Goal: Task Accomplishment & Management: Manage account settings

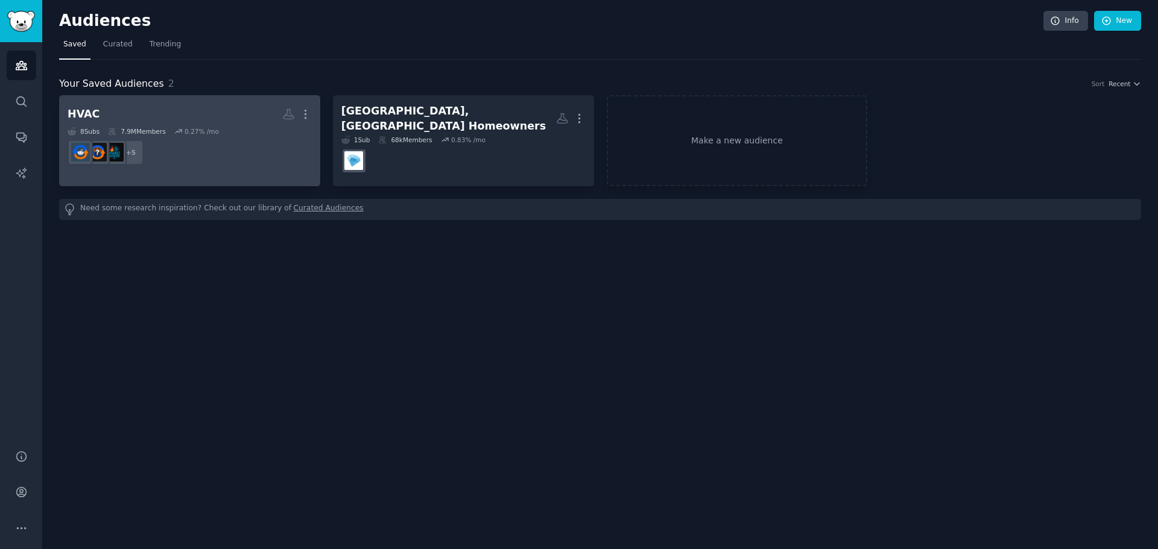
click at [230, 151] on dd "+ 5" at bounding box center [190, 153] width 244 height 34
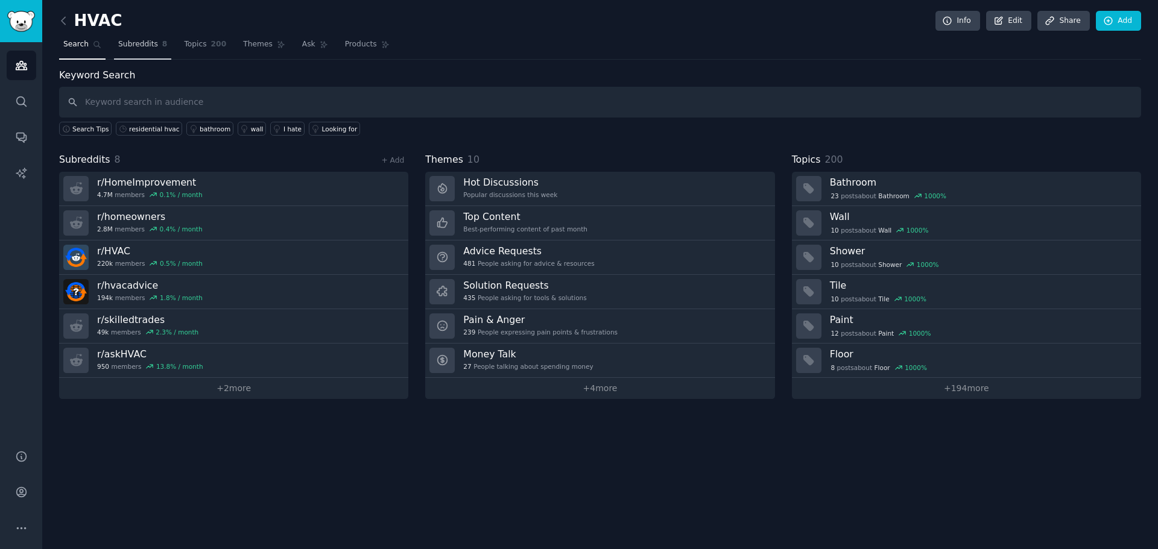
click at [139, 39] on link "Subreddits 8" at bounding box center [142, 47] width 57 height 25
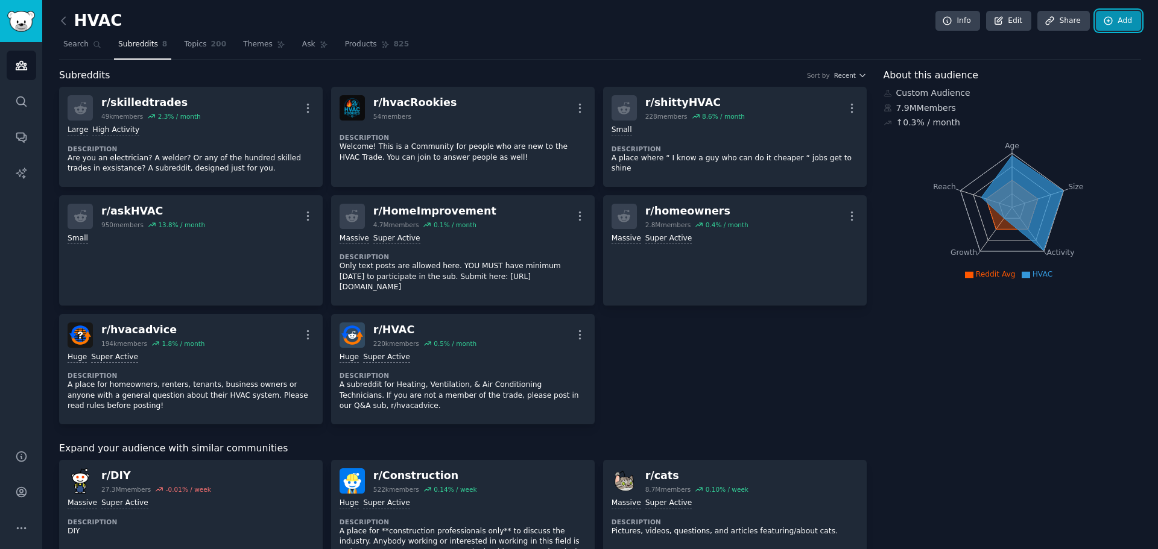
click at [1119, 17] on link "Add" at bounding box center [1118, 21] width 45 height 21
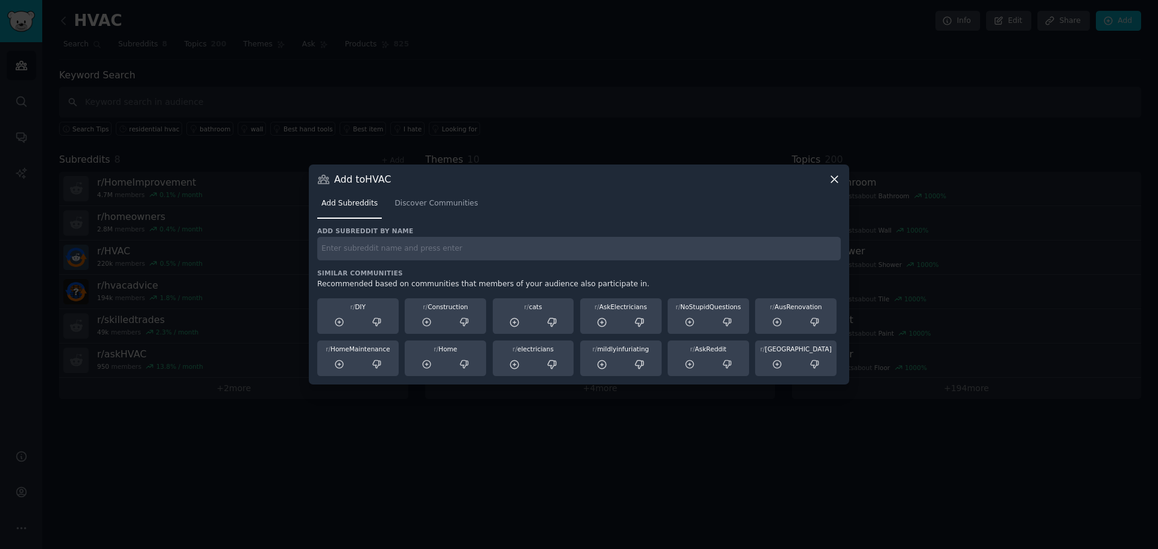
click at [465, 263] on div "Add subreddit by name Similar Communities Recommended based on communities that…" at bounding box center [578, 302] width 523 height 150
click at [379, 247] on input "text" at bounding box center [578, 249] width 523 height 24
paste input "r/AirConditioners"
type input "r/AirConditioners"
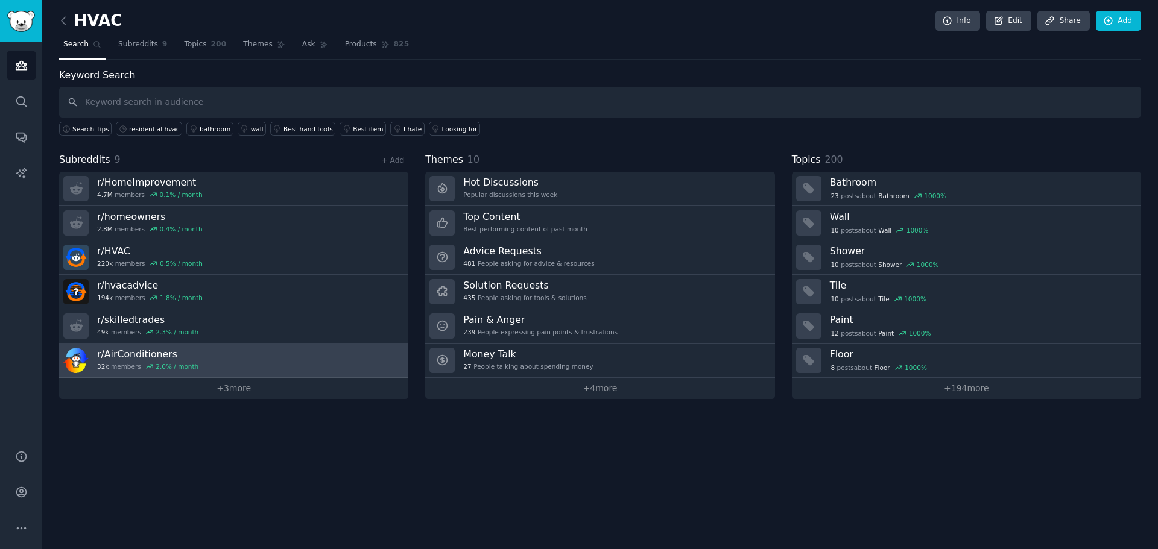
click at [142, 356] on h3 "r/ AirConditioners" at bounding box center [147, 354] width 101 height 13
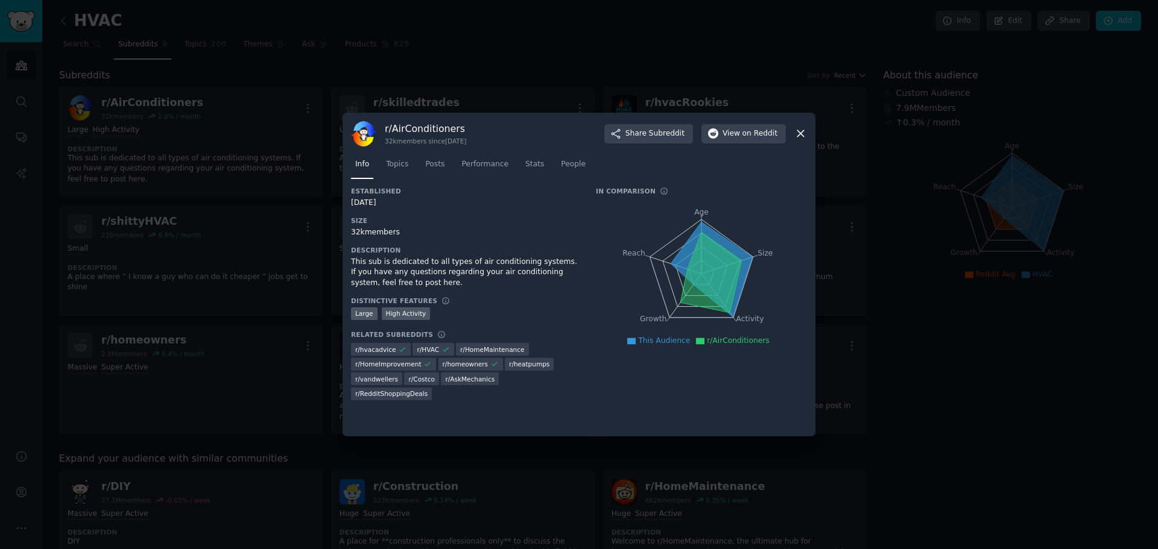
click at [802, 134] on icon at bounding box center [800, 133] width 13 height 13
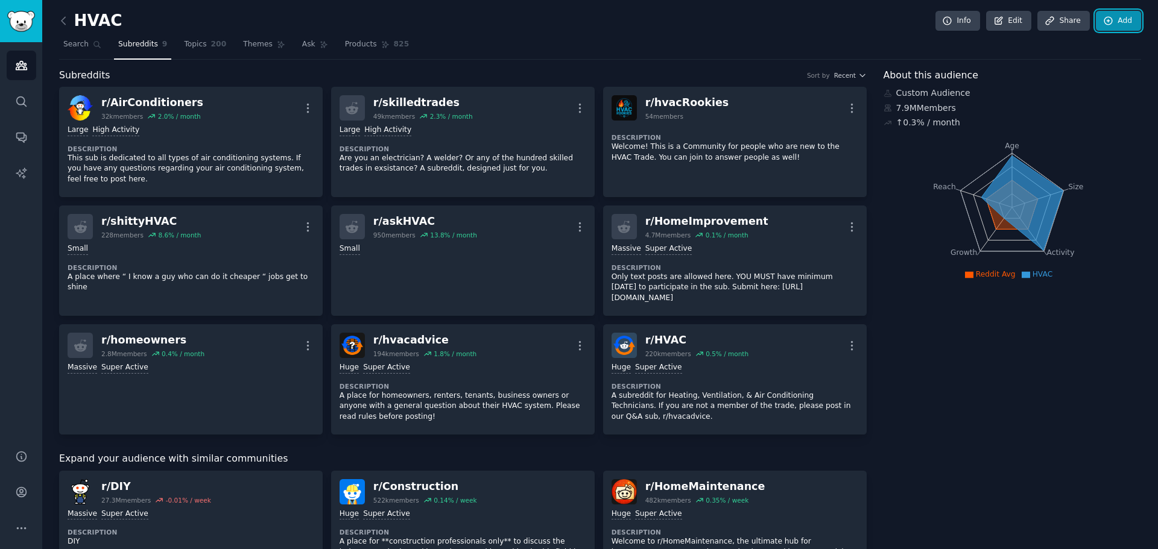
click at [1105, 19] on icon at bounding box center [1108, 21] width 11 height 11
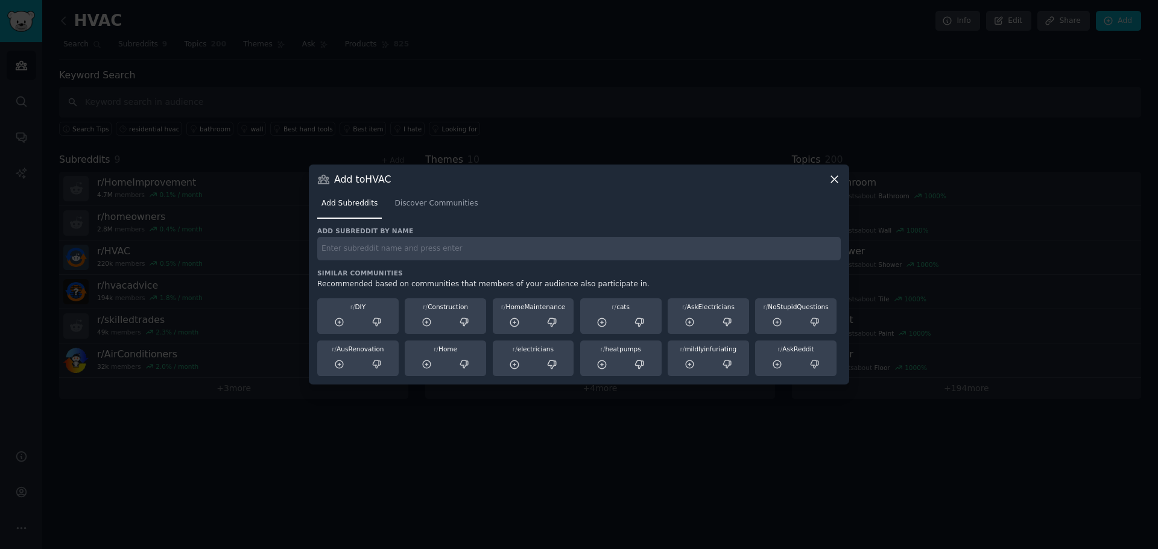
click at [377, 246] on input "text" at bounding box center [578, 249] width 523 height 24
paste input "r/heatpumps"
type input "r/heatpumps"
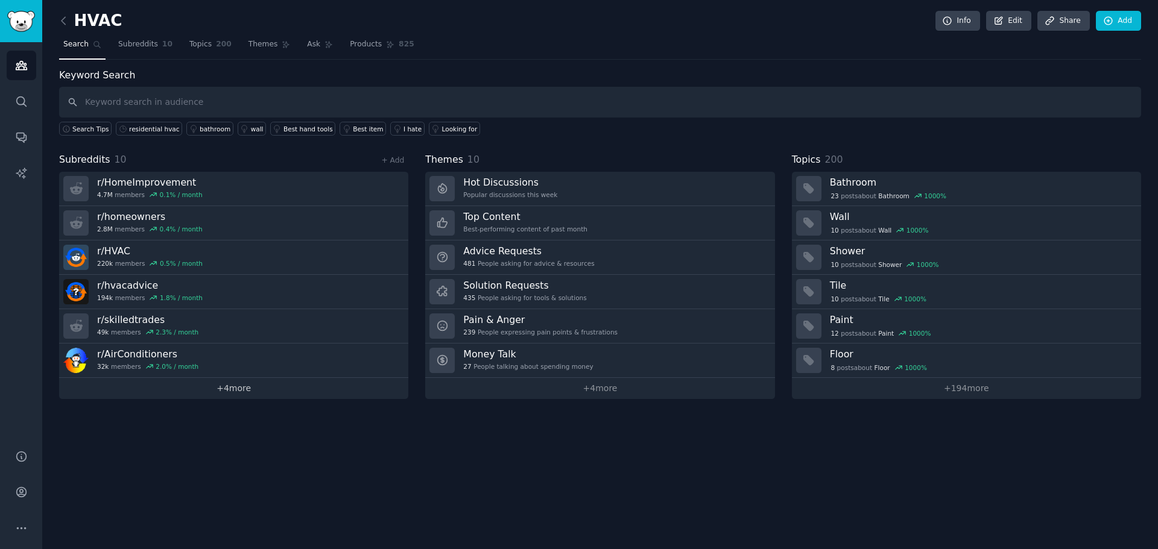
click at [229, 390] on link "+ 4 more" at bounding box center [233, 388] width 349 height 21
